Goal: Task Accomplishment & Management: Use online tool/utility

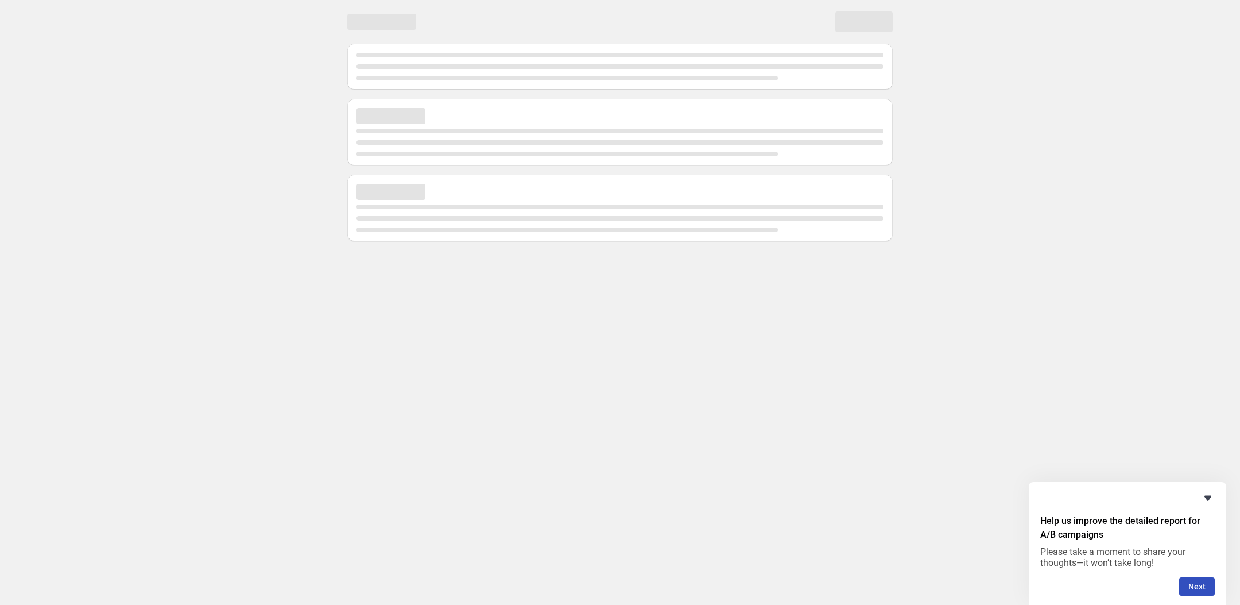
click at [1205, 495] on icon "Hide survey" at bounding box center [1208, 498] width 14 height 14
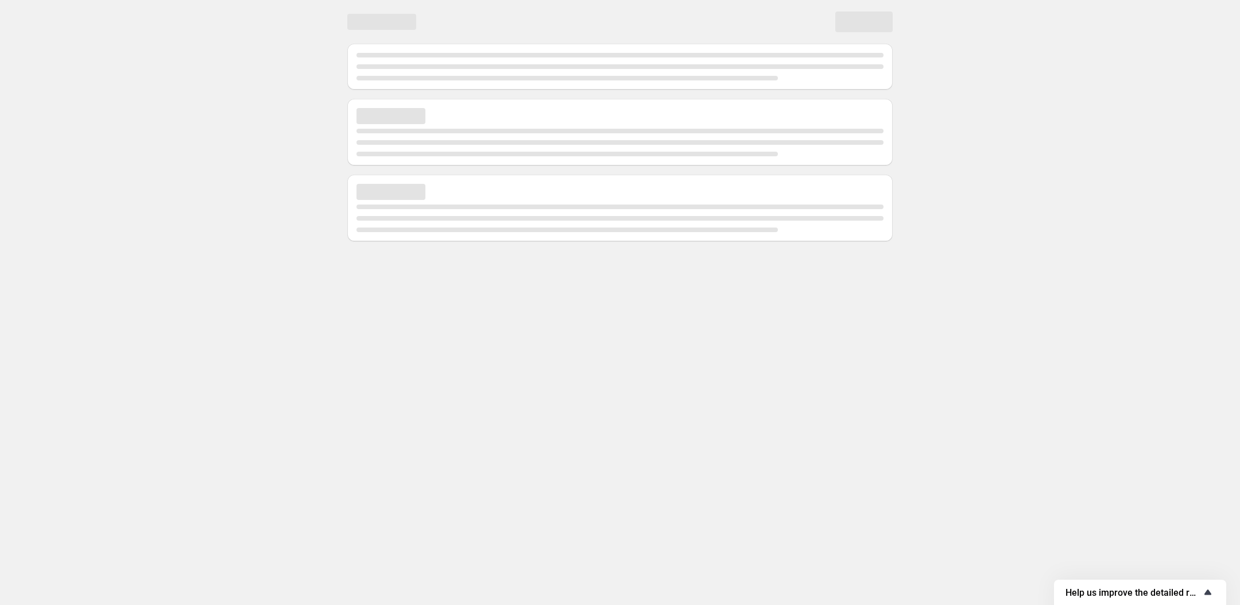
click at [1205, 586] on icon "Show survey - Help us improve the detailed report for A/B campaigns" at bounding box center [1208, 592] width 14 height 14
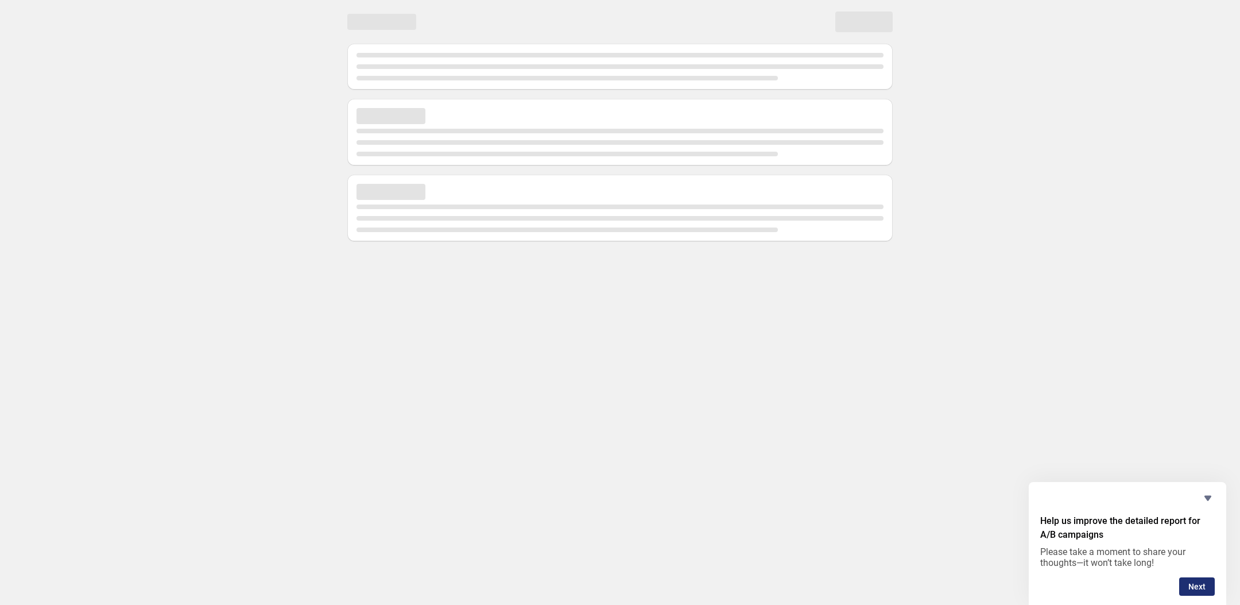
click at [1211, 594] on button "Next" at bounding box center [1198, 586] width 36 height 18
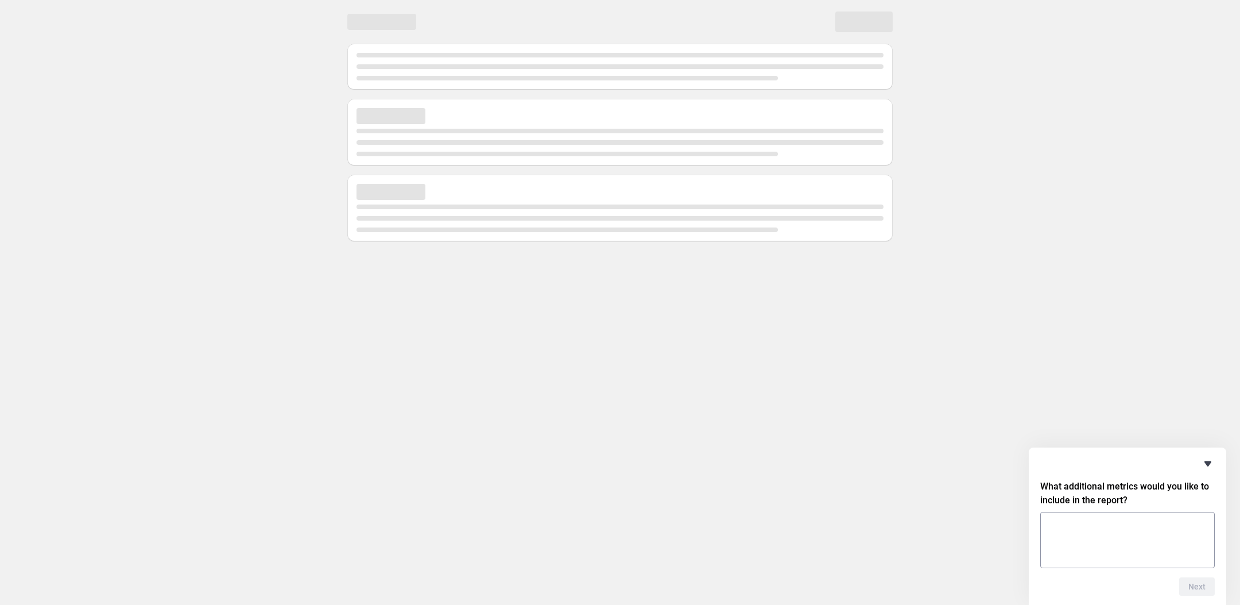
click at [1208, 467] on icon "Hide survey" at bounding box center [1208, 464] width 14 height 14
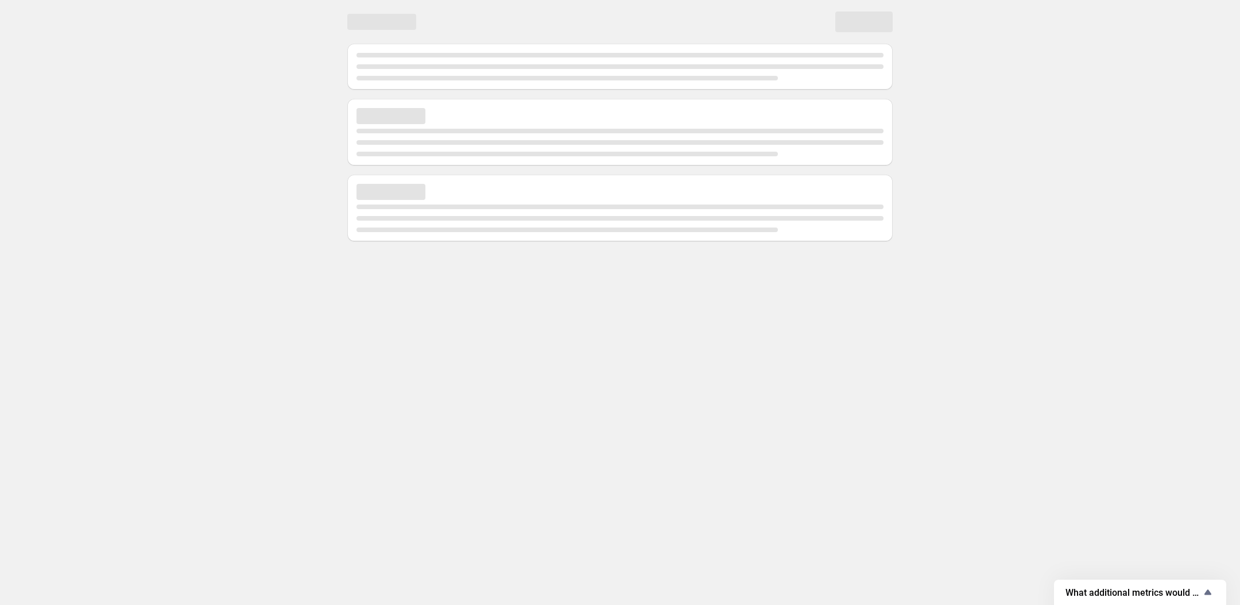
click at [337, 229] on div "Page loading" at bounding box center [620, 123] width 573 height 246
click at [144, 212] on div at bounding box center [620, 123] width 1240 height 246
